Goal: Transaction & Acquisition: Purchase product/service

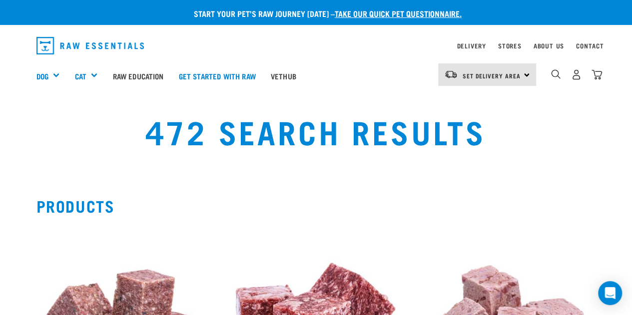
click at [525, 74] on div "Set Delivery Area North Island South Island" at bounding box center [487, 74] width 98 height 22
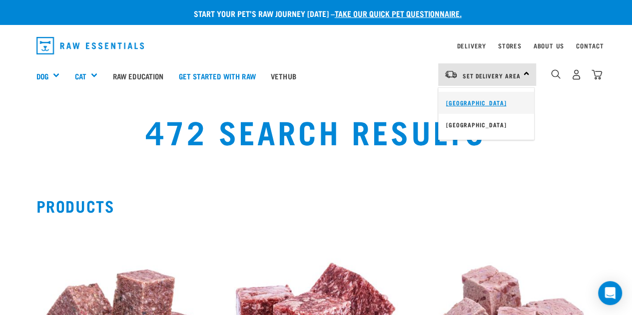
click at [483, 103] on link "[GEOGRAPHIC_DATA]" at bounding box center [486, 103] width 96 height 22
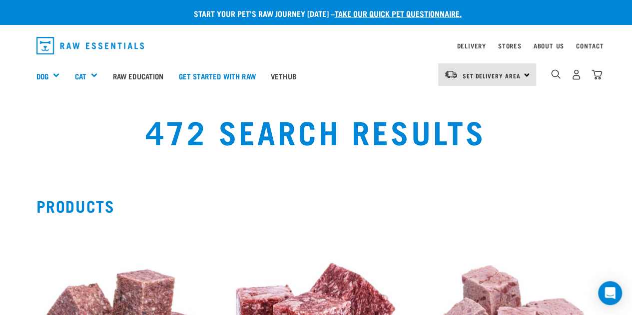
click at [483, 103] on div "472 Search Results" at bounding box center [316, 139] width 632 height 76
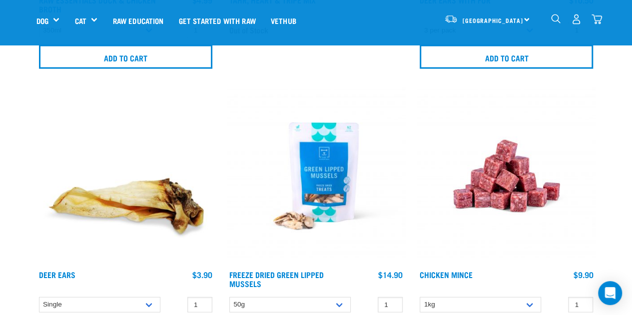
scroll to position [7000, 0]
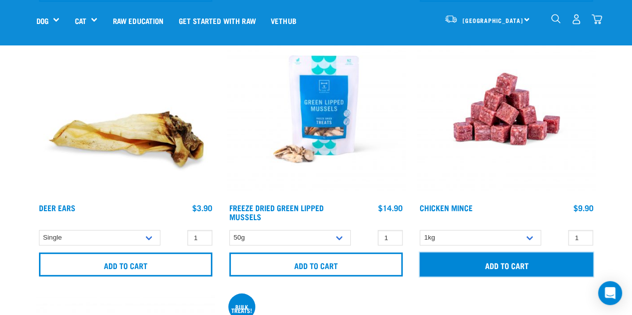
click at [506, 255] on input "Add to cart" at bounding box center [506, 265] width 173 height 24
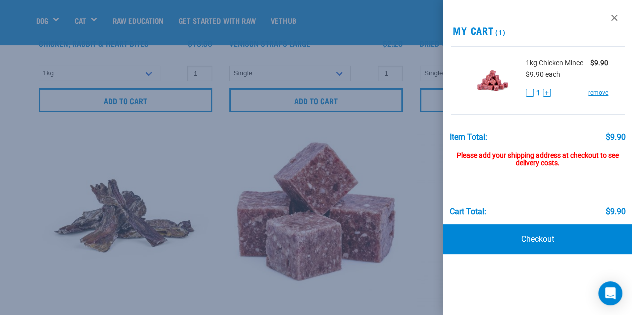
scroll to position [7532, 0]
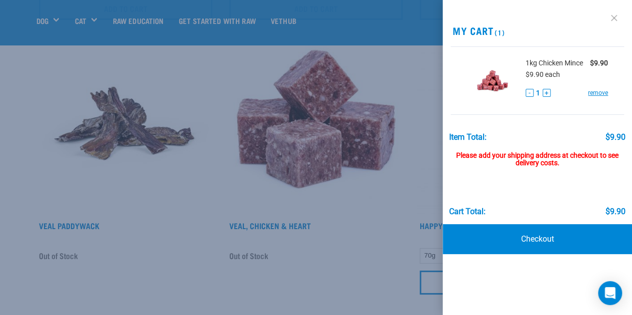
click at [614, 15] on link at bounding box center [614, 18] width 16 height 16
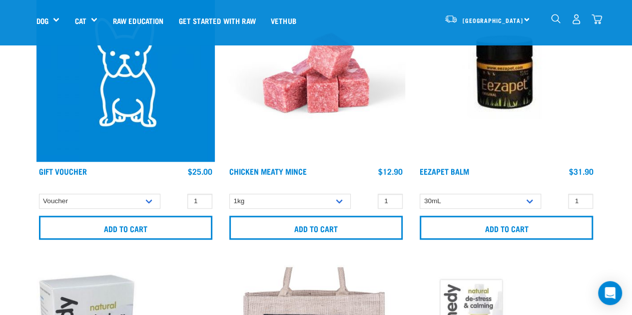
scroll to position [13671, 0]
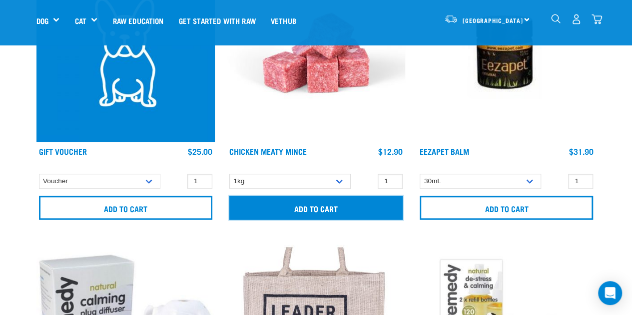
click at [324, 196] on input "Add to cart" at bounding box center [315, 208] width 173 height 24
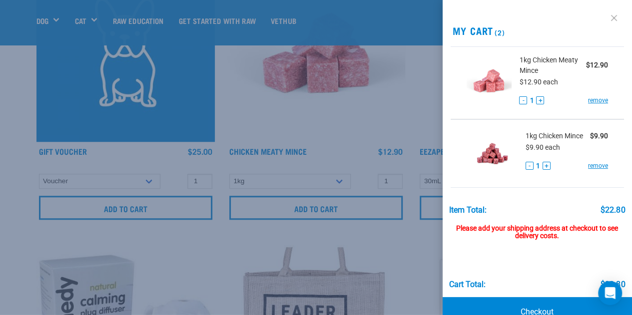
click at [606, 14] on link at bounding box center [614, 18] width 16 height 16
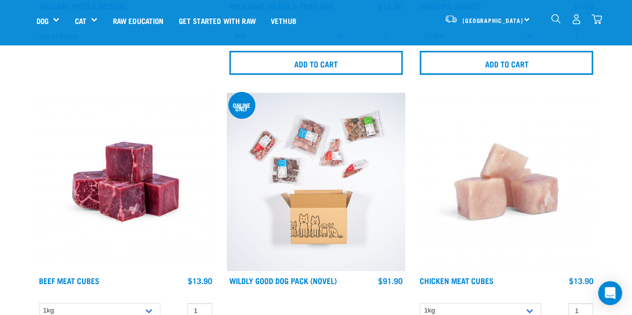
scroll to position [16914, 0]
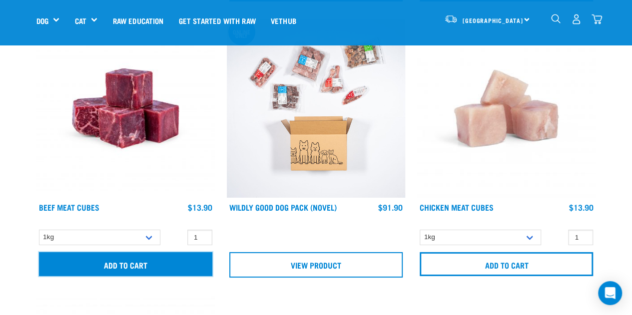
click at [118, 254] on input "Add to cart" at bounding box center [125, 264] width 173 height 24
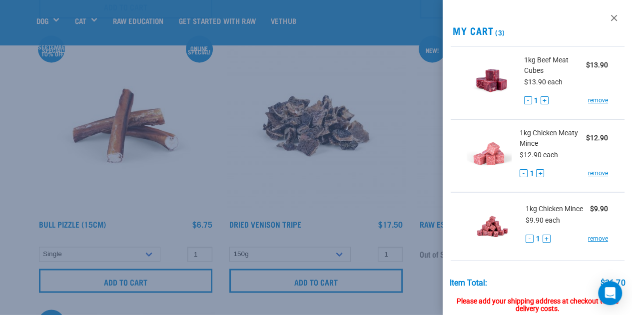
scroll to position [18000, 0]
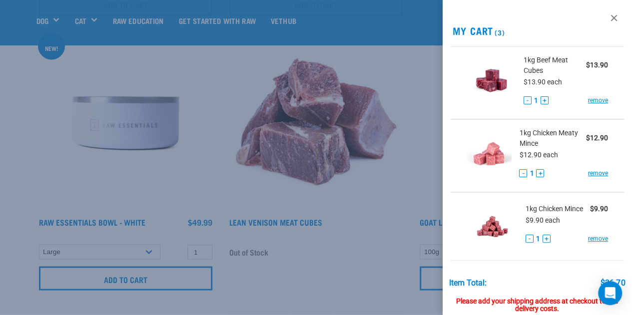
click at [386, 213] on div at bounding box center [316, 157] width 632 height 315
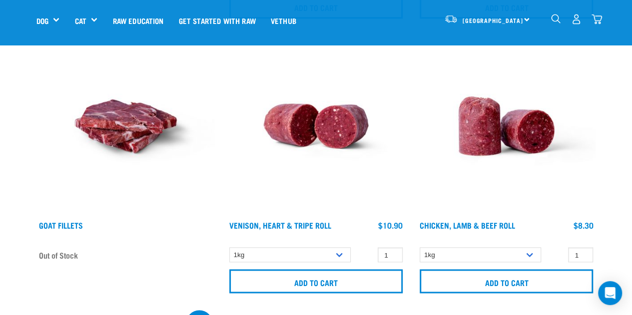
scroll to position [21594, 0]
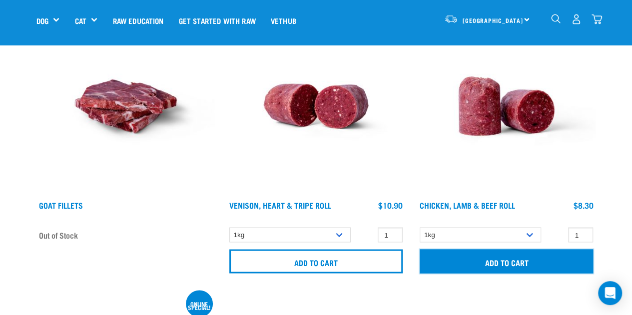
click at [503, 249] on input "Add to cart" at bounding box center [506, 261] width 173 height 24
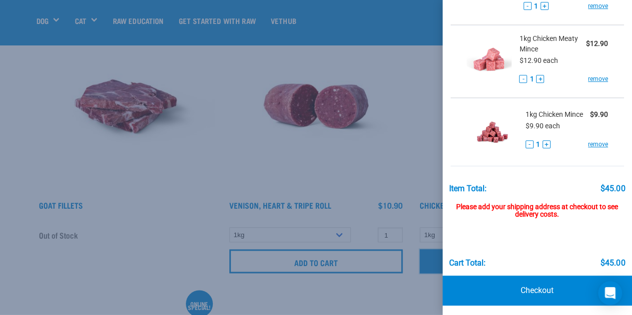
scroll to position [173, 0]
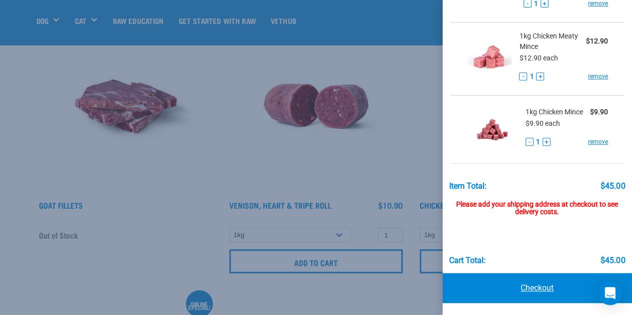
click at [532, 285] on link "Checkout" at bounding box center [538, 288] width 190 height 30
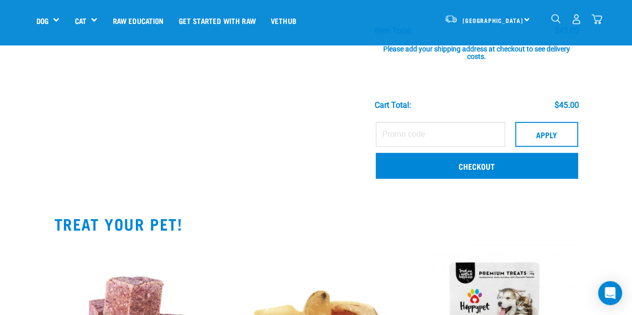
scroll to position [374, 0]
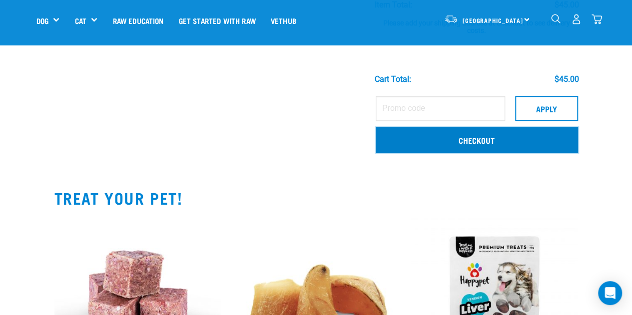
click at [506, 133] on link "Checkout" at bounding box center [477, 140] width 202 height 26
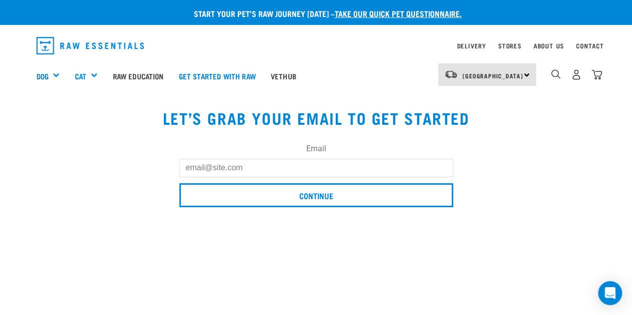
click at [185, 161] on input "Email" at bounding box center [316, 168] width 274 height 18
type input "kay.blaney@gmail.com"
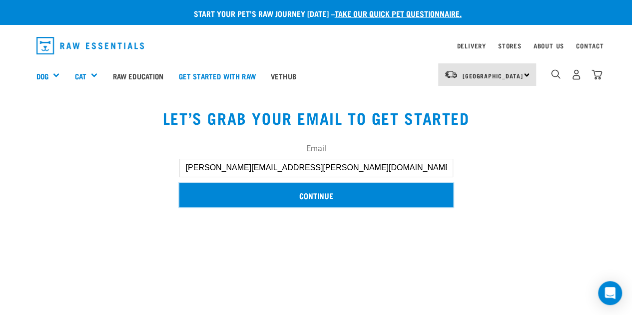
click at [252, 192] on input "Continue" at bounding box center [316, 195] width 274 height 24
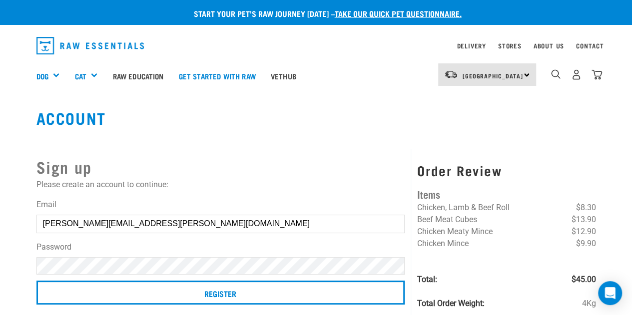
click at [252, 192] on div "Sign up Please create an account to continue: Email [PERSON_NAME][EMAIL_ADDRESS…" at bounding box center [220, 241] width 381 height 184
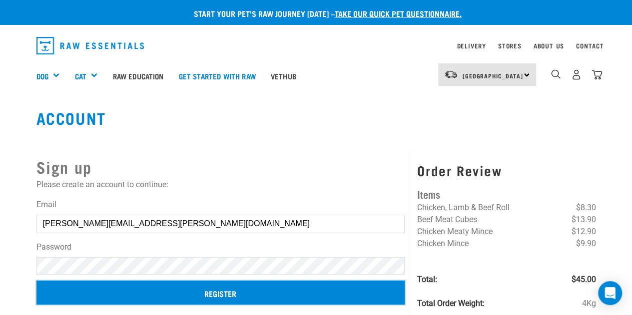
click at [213, 290] on input "Register" at bounding box center [220, 293] width 369 height 24
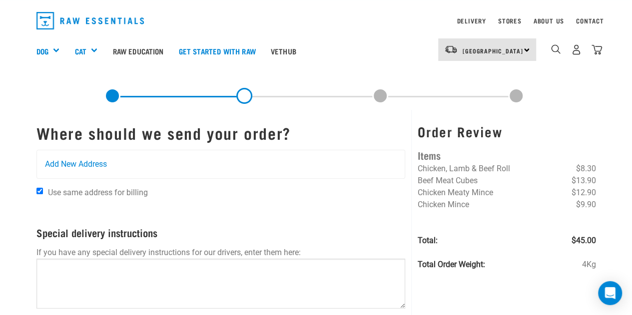
scroll to position [17, 0]
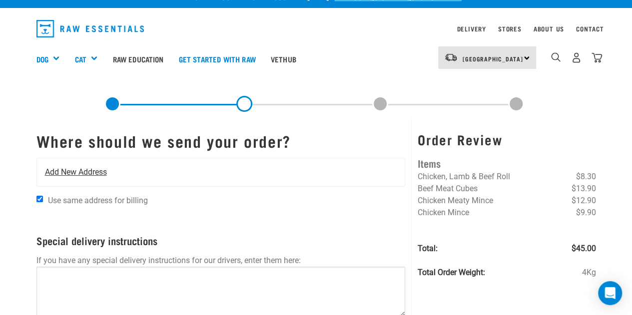
click at [47, 168] on span "Add New Address" at bounding box center [76, 172] width 62 height 12
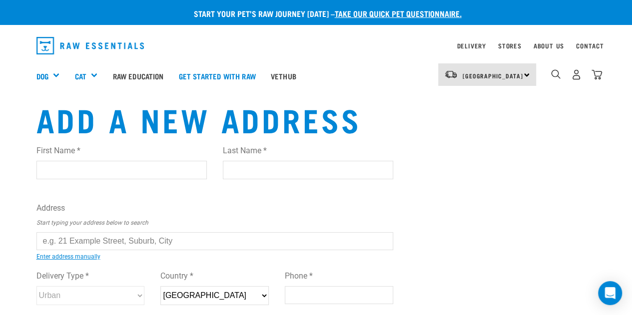
drag, startPoint x: 0, startPoint y: 0, endPoint x: 47, endPoint y: 168, distance: 174.8
click at [47, 168] on input "First Name *" at bounding box center [121, 170] width 170 height 18
type input "[PERSON_NAME]"
type input "[STREET_ADDRESS][PERSON_NAME]"
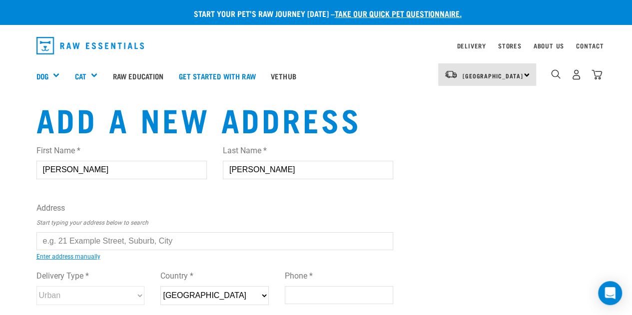
type input "Ohakune-Ruapehu"
type input "4625"
type input "0274808845"
click at [49, 243] on input "text" at bounding box center [214, 241] width 357 height 18
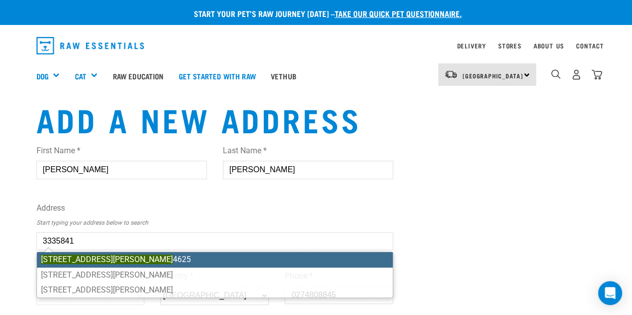
click at [80, 258] on ul "[STREET_ADDRESS][GEOGRAPHIC_DATA][PERSON_NAME][STREET_ADDRESS][PERSON_NAME][STR…" at bounding box center [214, 275] width 357 height 46
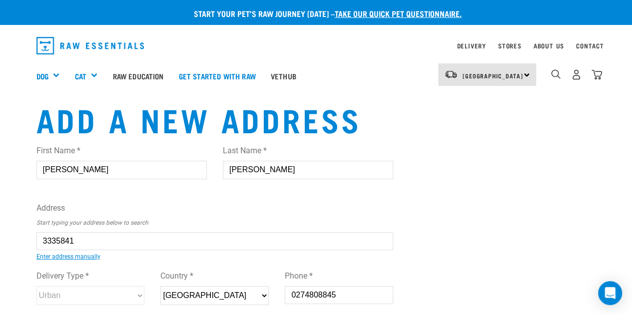
type input "[STREET_ADDRESS][PERSON_NAME]"
type input "Ohakune"
type input "Manawatu-Whanganui"
select select "MWT"
select select "Urban"
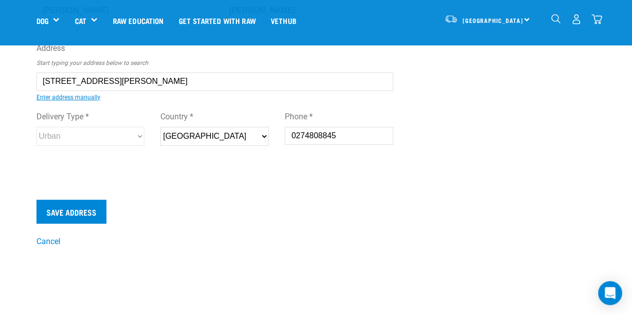
scroll to position [92, 0]
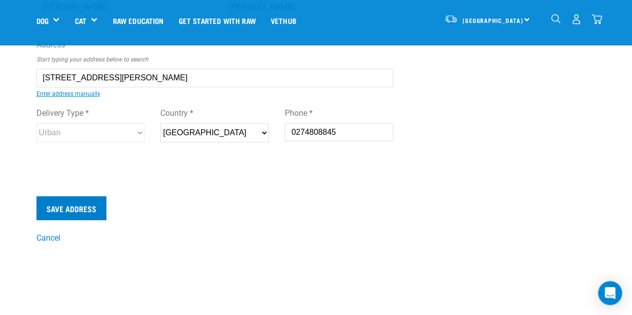
type input "[STREET_ADDRESS][PERSON_NAME]"
click at [67, 205] on input "Save Address" at bounding box center [71, 208] width 70 height 24
click at [66, 205] on input "Save Address" at bounding box center [71, 208] width 70 height 24
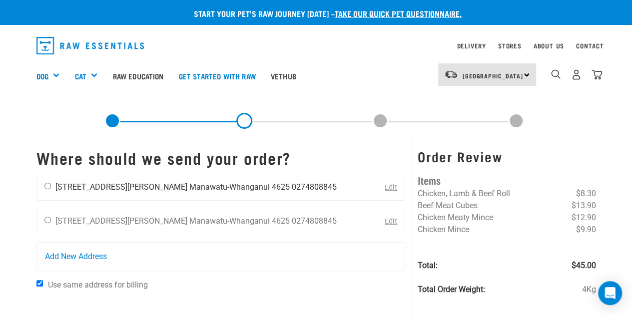
click at [45, 183] on input "radio" at bounding box center [47, 186] width 6 height 6
radio input "true"
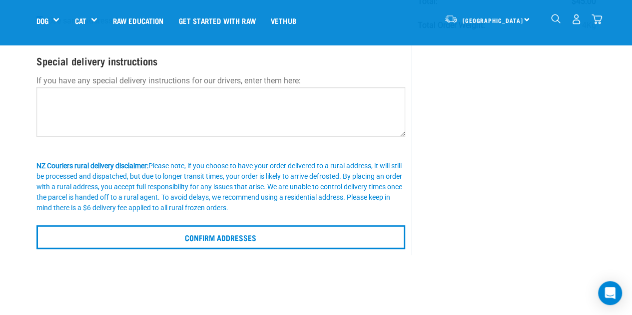
scroll to position [196, 0]
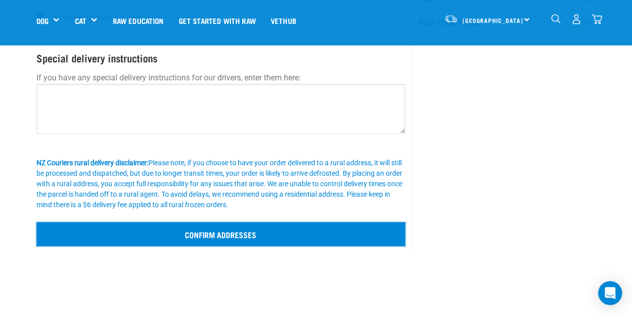
click at [205, 232] on input "Confirm addresses" at bounding box center [220, 234] width 369 height 24
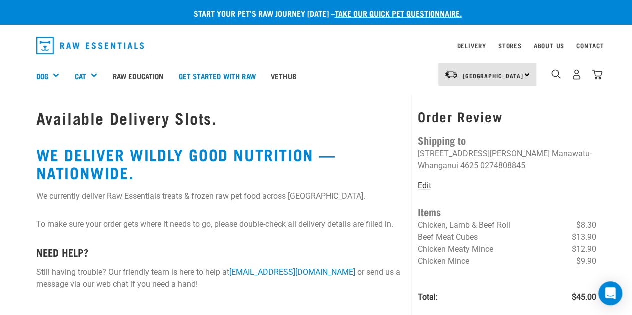
click at [420, 182] on link "Edit" at bounding box center [424, 185] width 13 height 9
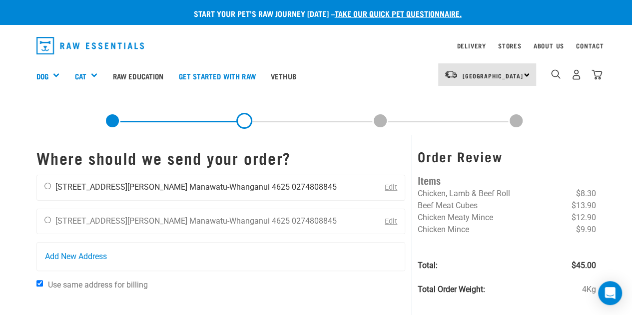
click at [114, 184] on ul "[PERSON_NAME] [STREET_ADDRESS][PERSON_NAME] [GEOGRAPHIC_DATA] 4625 0274808845" at bounding box center [195, 186] width 281 height 9
click at [94, 249] on div "Add New Address" at bounding box center [221, 257] width 368 height 28
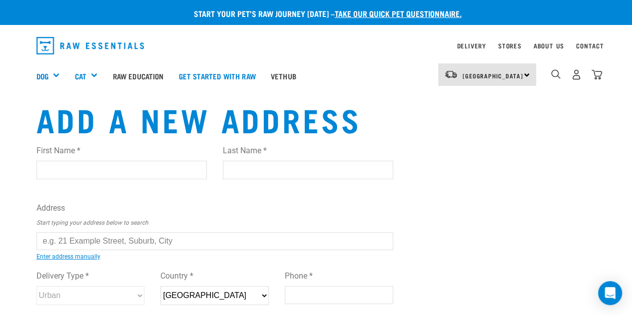
click at [54, 170] on input "First Name *" at bounding box center [121, 170] width 170 height 18
type input "[PERSON_NAME]"
type input "[STREET_ADDRESS][PERSON_NAME]"
type input "Ohakune-Ruapehu"
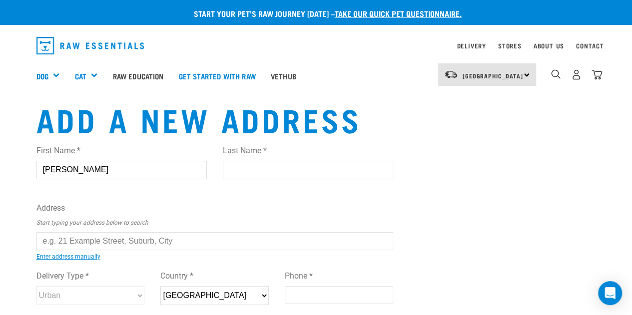
type input "4625"
type input "0274808845"
click at [43, 238] on input "text" at bounding box center [214, 241] width 357 height 18
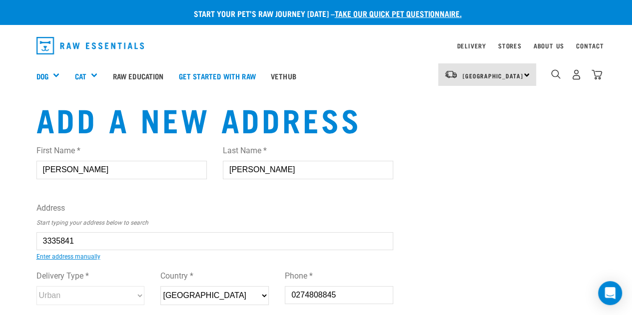
type input "105 Clyde Street, Ohakune 4625"
type input "Ohakune"
type input "Manawatu-Whanganui"
select select "MWT"
select select "Urban"
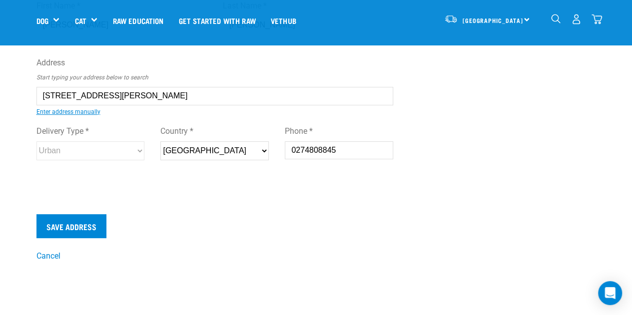
scroll to position [86, 0]
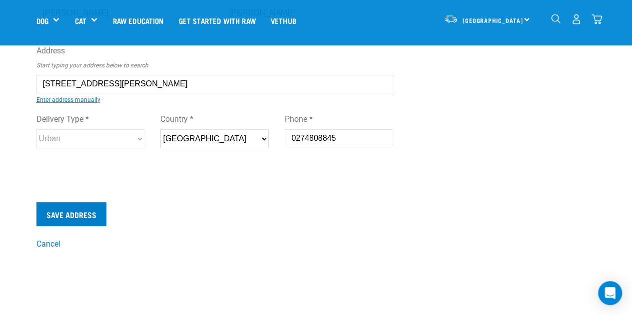
type input "105 Clyde Street, Ohakune 4625"
click at [67, 209] on input "Save Address" at bounding box center [71, 214] width 70 height 24
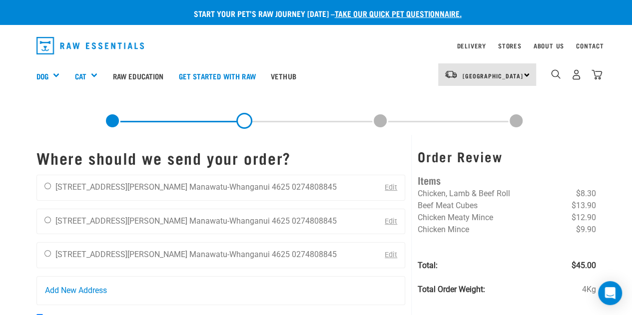
click at [391, 219] on link "Edit" at bounding box center [391, 221] width 12 height 8
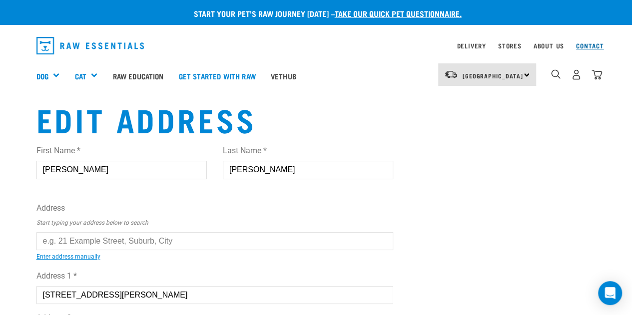
click at [592, 44] on link "Contact" at bounding box center [590, 45] width 28 height 3
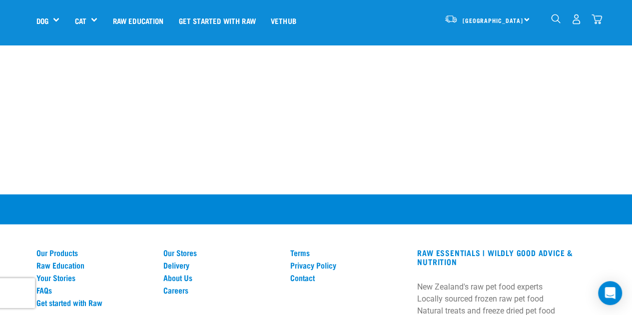
scroll to position [607, 0]
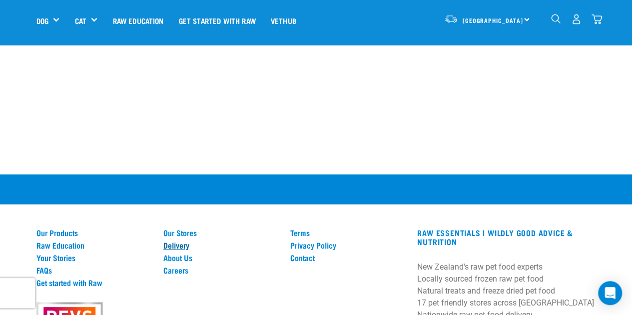
click at [180, 241] on link "Delivery" at bounding box center [220, 245] width 115 height 9
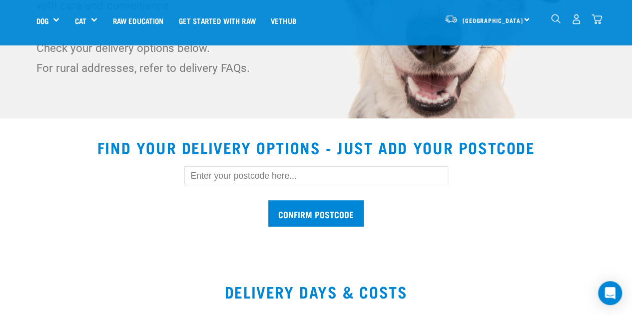
scroll to position [224, 0]
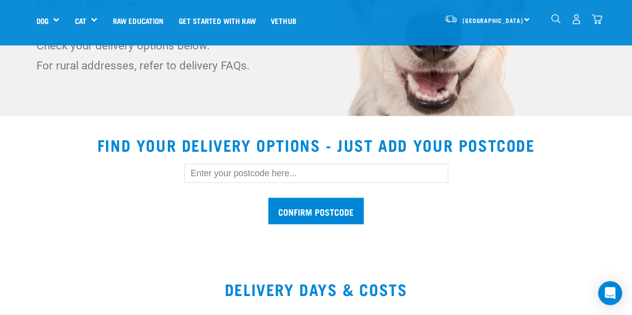
click at [198, 169] on input "text" at bounding box center [316, 173] width 264 height 19
type input "4625"
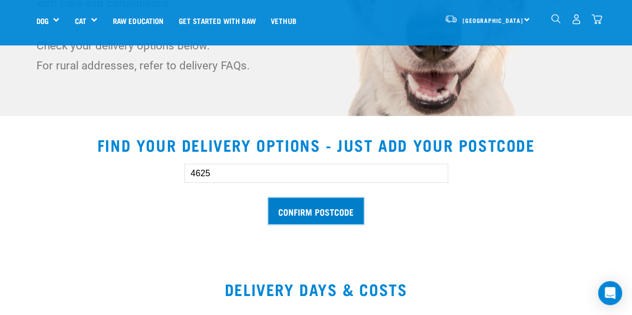
click at [313, 208] on input "Confirm postcode" at bounding box center [315, 211] width 95 height 26
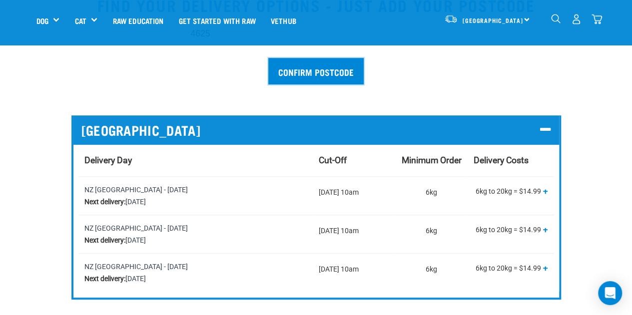
scroll to position [367, 0]
